Goal: Book appointment/travel/reservation

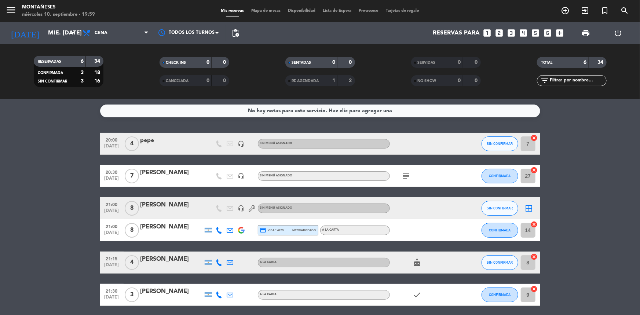
click at [29, 284] on bookings-row "20:00 [DATE] 4 pepe headset_mic Sin menú asignado SIN CONFIRMAR 7 cancel 20:30 …" at bounding box center [320, 219] width 640 height 173
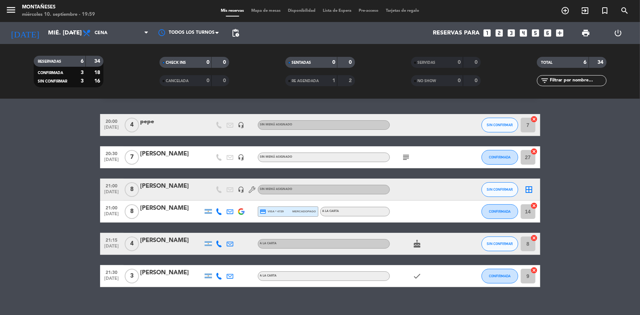
scroll to position [27, 0]
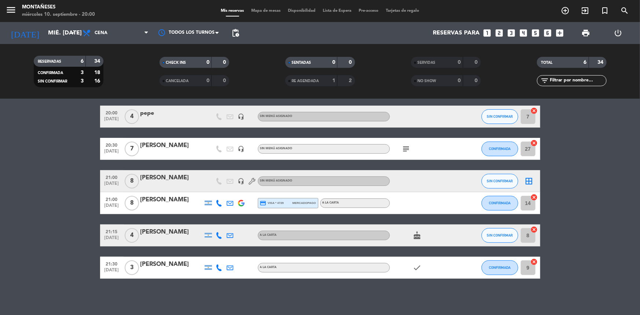
click at [38, 238] on bookings-row "20:00 [DATE] 4 pepe headset_mic Sin menú asignado SIN CONFIRMAR 7 cancel 20:30 …" at bounding box center [320, 192] width 640 height 173
click at [13, 284] on div "No hay notas para este servicio. Haz clic para agregar una 20:00 [DATE] 4 pepe …" at bounding box center [320, 207] width 640 height 216
click at [44, 277] on bookings-row "20:00 [DATE] 4 pepe headset_mic Sin menú asignado SIN CONFIRMAR 7 cancel 20:30 …" at bounding box center [320, 192] width 640 height 173
click at [32, 261] on bookings-row "20:00 [DATE] 4 pepe headset_mic Sin menú asignado SIN CONFIRMAR 7 cancel 20:30 …" at bounding box center [320, 192] width 640 height 173
click at [16, 195] on bookings-row "20:00 [DATE] 4 pepe headset_mic Sin menú asignado SIN CONFIRMAR 7 cancel 20:30 …" at bounding box center [320, 192] width 640 height 173
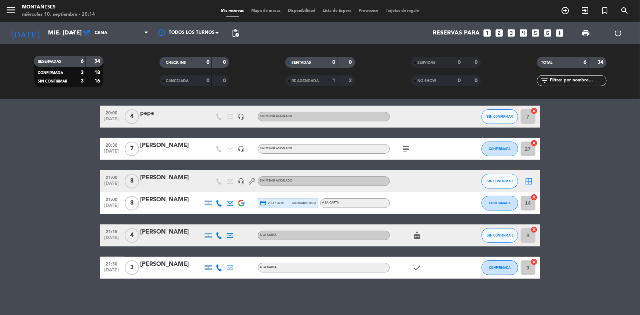
click at [407, 149] on icon "subject" at bounding box center [406, 149] width 9 height 9
click at [41, 187] on bookings-row "20:00 [DATE] 4 pepe headset_mic Sin menú asignado SIN CONFIRMAR 7 cancel 20:30 …" at bounding box center [320, 192] width 640 height 173
click at [52, 247] on bookings-row "20:00 [DATE] 4 pepe headset_mic Sin menú asignado SIN CONFIRMAR 7 cancel 20:30 …" at bounding box center [320, 192] width 640 height 173
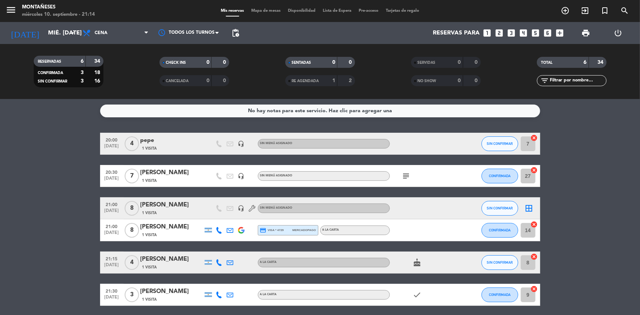
click at [39, 266] on bookings-row "20:00 [DATE] 4 pepe 1 Visita headset_mic Sin menú asignado SIN CONFIRMAR 7 canc…" at bounding box center [320, 219] width 640 height 173
click at [76, 129] on div "No hay notas para este servicio. Haz clic para agregar una 20:00 [DATE] 4 pepe …" at bounding box center [320, 207] width 640 height 216
click at [17, 287] on bookings-row "20:00 [DATE] 4 pepe 1 Visita headset_mic Sin menú asignado SIN CONFIRMAR 7 canc…" at bounding box center [320, 235] width 640 height 205
click at [55, 38] on input "mié. [DATE]" at bounding box center [82, 33] width 77 height 14
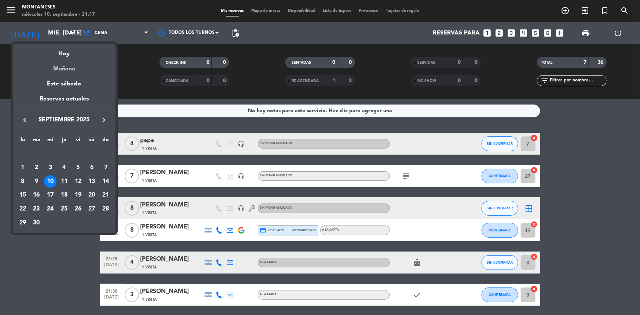
click at [73, 69] on div "Mañana" at bounding box center [64, 66] width 103 height 15
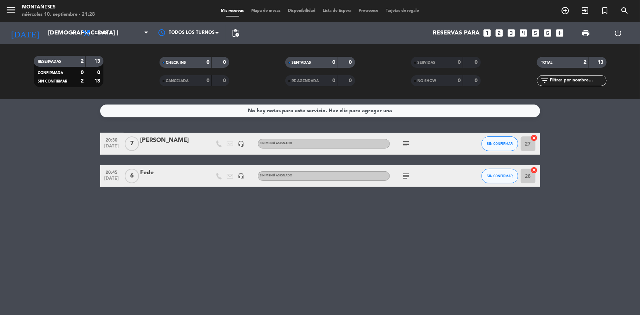
click at [61, 235] on div "No hay notas para este servicio. Haz clic para agregar una 20:30 [DATE] 7 [PERS…" at bounding box center [320, 207] width 640 height 216
click at [55, 37] on input "[DEMOGRAPHIC_DATA] [DATE]" at bounding box center [82, 33] width 77 height 14
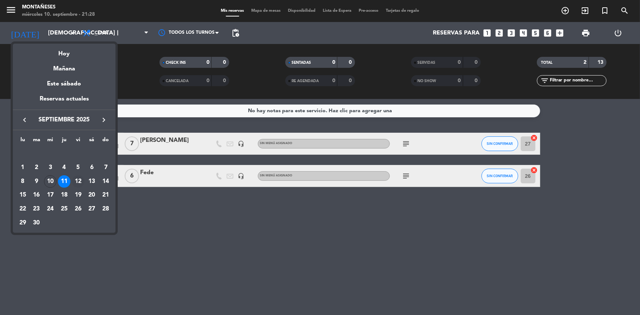
click at [81, 180] on div "12" at bounding box center [78, 181] width 12 height 12
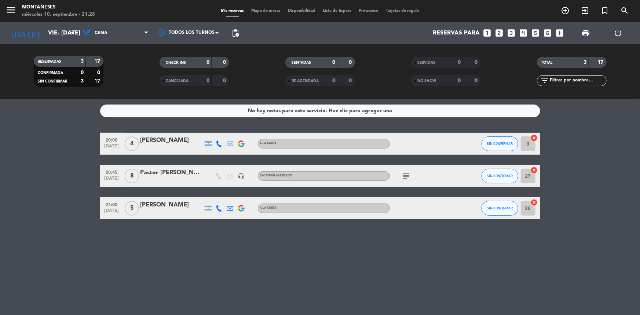
click at [57, 259] on div "No hay notas para este servicio. Haz clic para agregar una 20:00 [DATE] 4 [PERS…" at bounding box center [320, 207] width 640 height 216
click at [408, 177] on icon "subject" at bounding box center [406, 176] width 9 height 9
click at [59, 247] on div "No hay notas para este servicio. Haz clic para agregar una 20:00 [DATE] 4 [PERS…" at bounding box center [320, 207] width 640 height 216
click at [62, 34] on input "vie. [DATE]" at bounding box center [82, 33] width 77 height 14
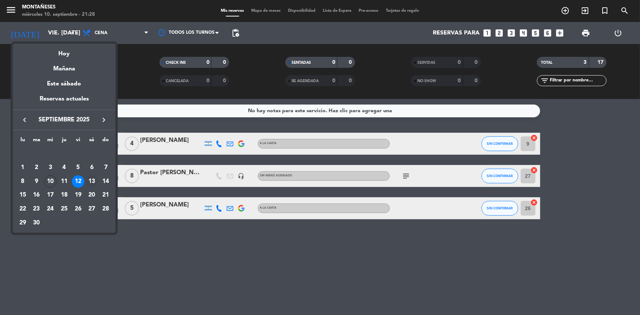
click at [95, 179] on div "13" at bounding box center [91, 181] width 12 height 12
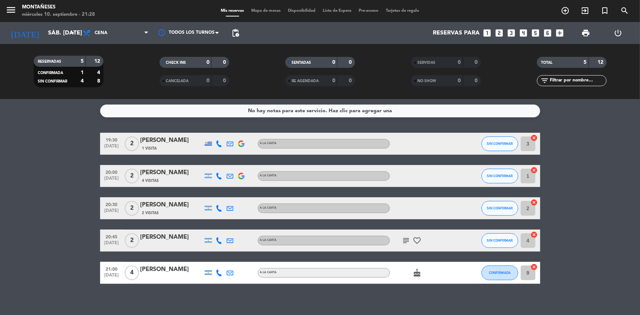
click at [49, 201] on bookings-row "19:30 [DATE] 2 [PERSON_NAME] 1 Visita A LA CARTA SIN CONFIRMAR 3 cancel 20:00 […" at bounding box center [320, 208] width 640 height 151
click at [22, 276] on bookings-row "19:30 [DATE] 2 [PERSON_NAME] 1 Visita A LA CARTA SIN CONFIRMAR 3 cancel 20:00 […" at bounding box center [320, 208] width 640 height 151
click at [66, 34] on input "sáb. [DATE]" at bounding box center [82, 33] width 77 height 14
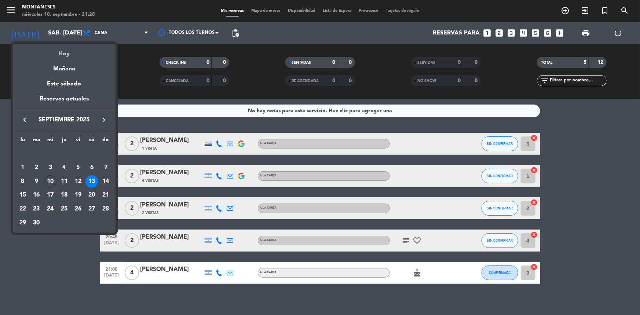
click at [79, 53] on div "Hoy" at bounding box center [64, 51] width 103 height 15
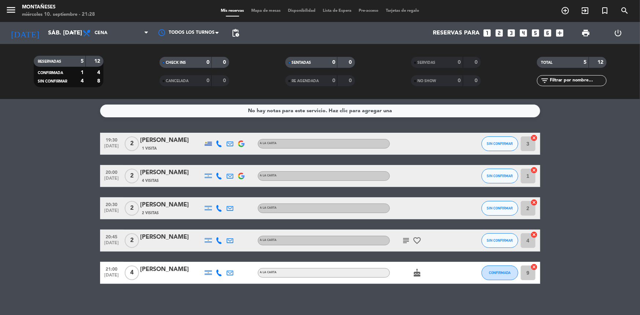
type input "mié. [DATE]"
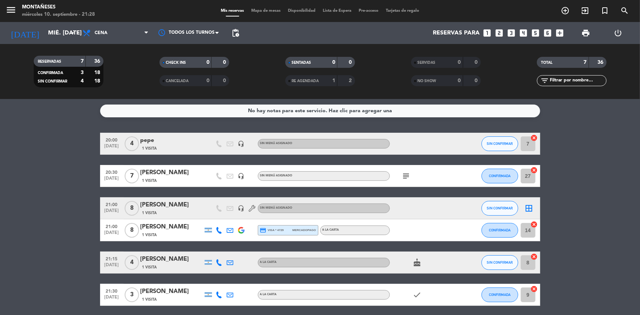
click at [58, 198] on bookings-row "20:00 [DATE] 4 pepe 1 Visita headset_mic Sin menú asignado SIN CONFIRMAR 7 canc…" at bounding box center [320, 235] width 640 height 205
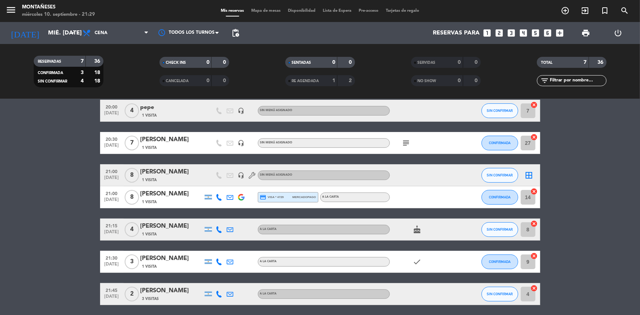
scroll to position [59, 0]
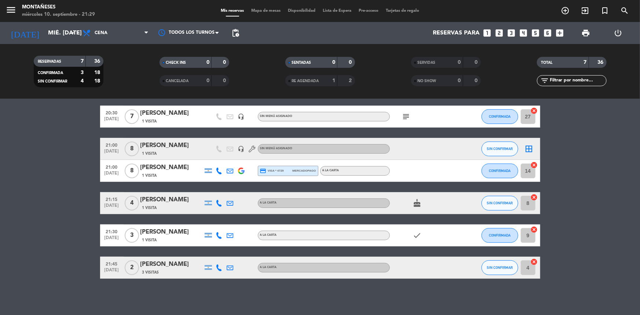
click at [6, 283] on div "No hay notas para este servicio. Haz clic para agregar una 20:00 [DATE] 4 pepe …" at bounding box center [320, 207] width 640 height 216
click at [16, 287] on div "No hay notas para este servicio. Haz clic para agregar una 20:00 [DATE] 4 pepe …" at bounding box center [320, 207] width 640 height 216
click at [63, 245] on bookings-row "20:00 [DATE] 4 pepe 1 Visita headset_mic Sin menú asignado SIN CONFIRMAR 7 canc…" at bounding box center [320, 175] width 640 height 205
click at [58, 265] on bookings-row "20:00 [DATE] 4 pepe 1 Visita headset_mic Sin menú asignado SIN CONFIRMAR 7 canc…" at bounding box center [320, 175] width 640 height 205
click at [415, 236] on icon "check" at bounding box center [417, 235] width 9 height 9
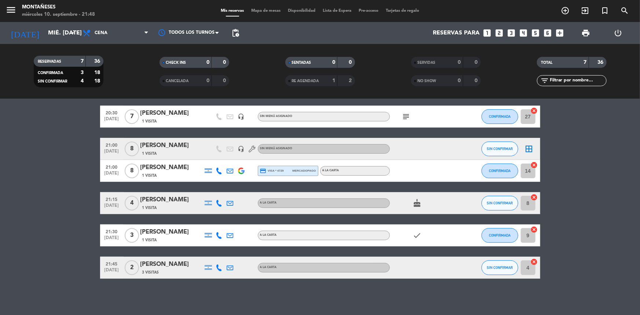
click at [18, 237] on bookings-row "20:00 [DATE] 4 pepe 1 Visita headset_mic Sin menú asignado SIN CONFIRMAR 7 canc…" at bounding box center [320, 175] width 640 height 205
drag, startPoint x: 562, startPoint y: 6, endPoint x: 564, endPoint y: 10, distance: 4.2
click at [563, 7] on icon "add_circle_outline" at bounding box center [565, 10] width 9 height 9
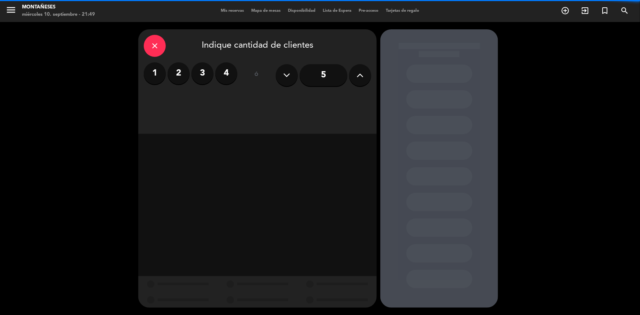
click at [179, 74] on label "2" at bounding box center [179, 73] width 22 height 22
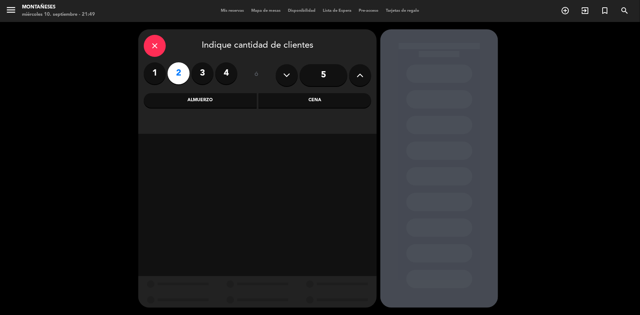
click at [297, 98] on div "Cena" at bounding box center [315, 100] width 113 height 15
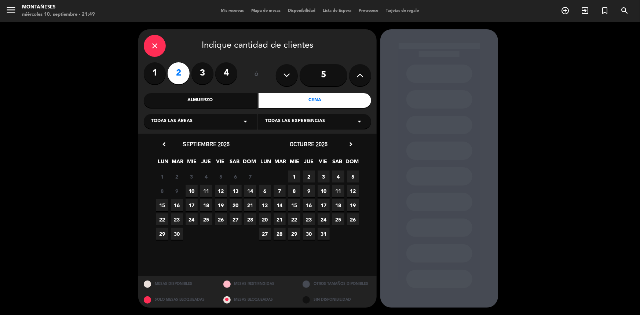
click at [220, 190] on span "12" at bounding box center [221, 191] width 12 height 12
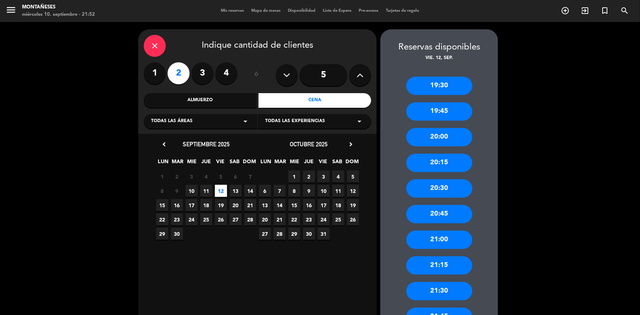
click at [441, 240] on div "21:00" at bounding box center [440, 240] width 66 height 18
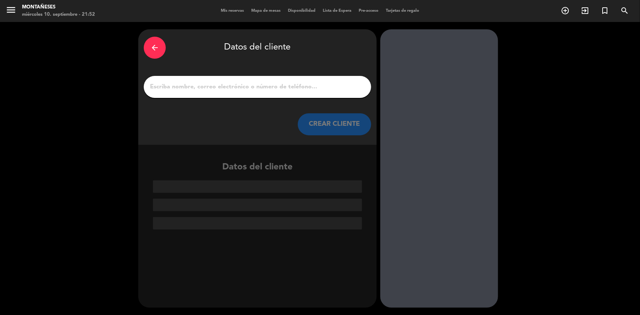
click at [216, 88] on input "1" at bounding box center [257, 87] width 216 height 10
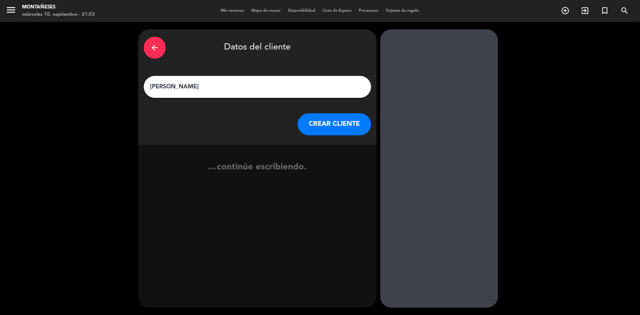
type input "[PERSON_NAME]"
click at [302, 128] on button "CREAR CLIENTE" at bounding box center [334, 124] width 73 height 22
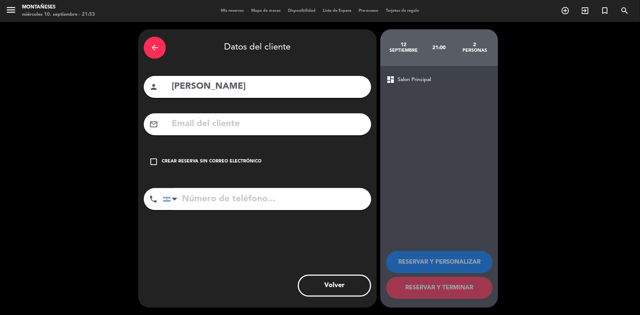
click at [228, 162] on div "Crear reserva sin correo electrónico" at bounding box center [212, 161] width 100 height 7
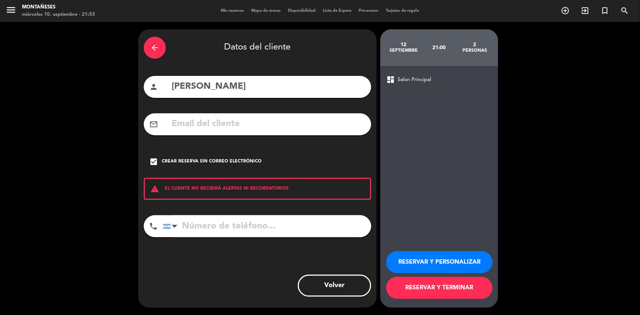
click at [392, 284] on button "RESERVAR Y TERMINAR" at bounding box center [439, 288] width 106 height 22
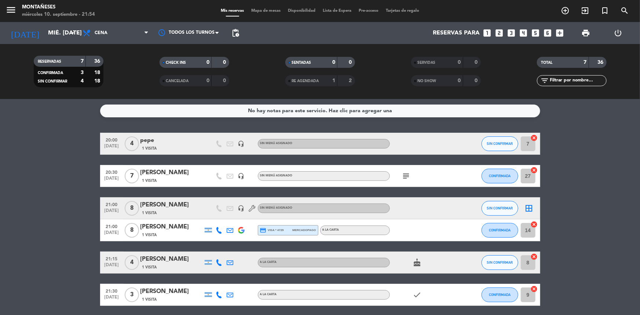
click at [26, 269] on bookings-row "20:00 [DATE] 4 pepe 1 Visita headset_mic Sin menú asignado SIN CONFIRMAR 7 canc…" at bounding box center [320, 235] width 640 height 205
click at [49, 258] on bookings-row "20:00 [DATE] 4 pepe 1 Visita headset_mic Sin menú asignado SIN CONFIRMAR 7 canc…" at bounding box center [320, 235] width 640 height 205
click at [46, 30] on input "mié. [DATE]" at bounding box center [82, 33] width 77 height 14
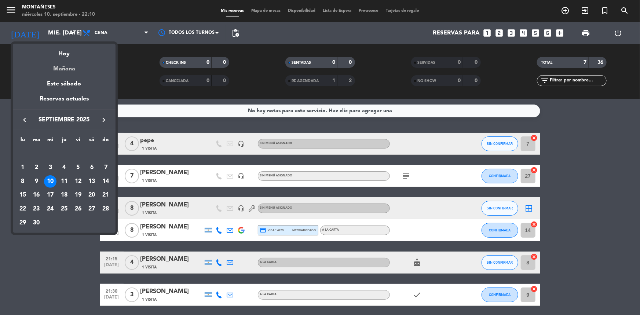
click at [62, 73] on div "Mañana" at bounding box center [64, 66] width 103 height 15
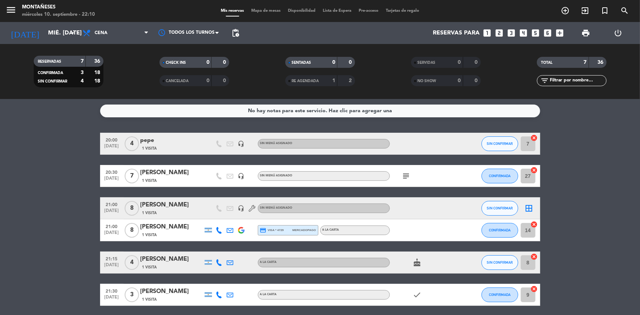
type input "[DEMOGRAPHIC_DATA] [DATE]"
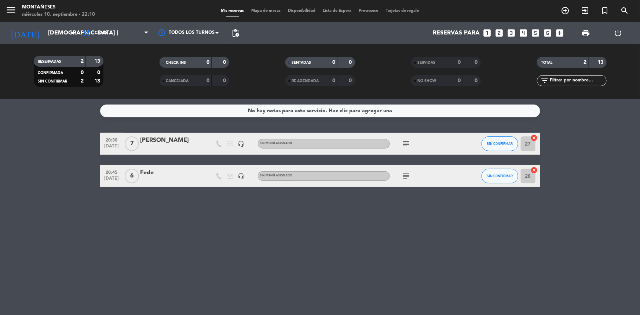
click at [21, 297] on div "No hay notas para este servicio. Haz clic para agregar una 20:30 [DATE] 7 [PERS…" at bounding box center [320, 207] width 640 height 216
click at [62, 186] on bookings-row "20:30 [DATE] 7 [PERSON_NAME] headset_mic Sin menú asignado subject SIN CONFIRMA…" at bounding box center [320, 160] width 640 height 54
click at [8, 282] on div "No hay notas para este servicio. Haz clic para agregar una 20:30 [DATE] 7 [PERS…" at bounding box center [320, 207] width 640 height 216
click at [25, 281] on div "No hay notas para este servicio. Haz clic para agregar una 20:30 [DATE] 7 [PERS…" at bounding box center [320, 207] width 640 height 216
